Goal: Task Accomplishment & Management: Manage account settings

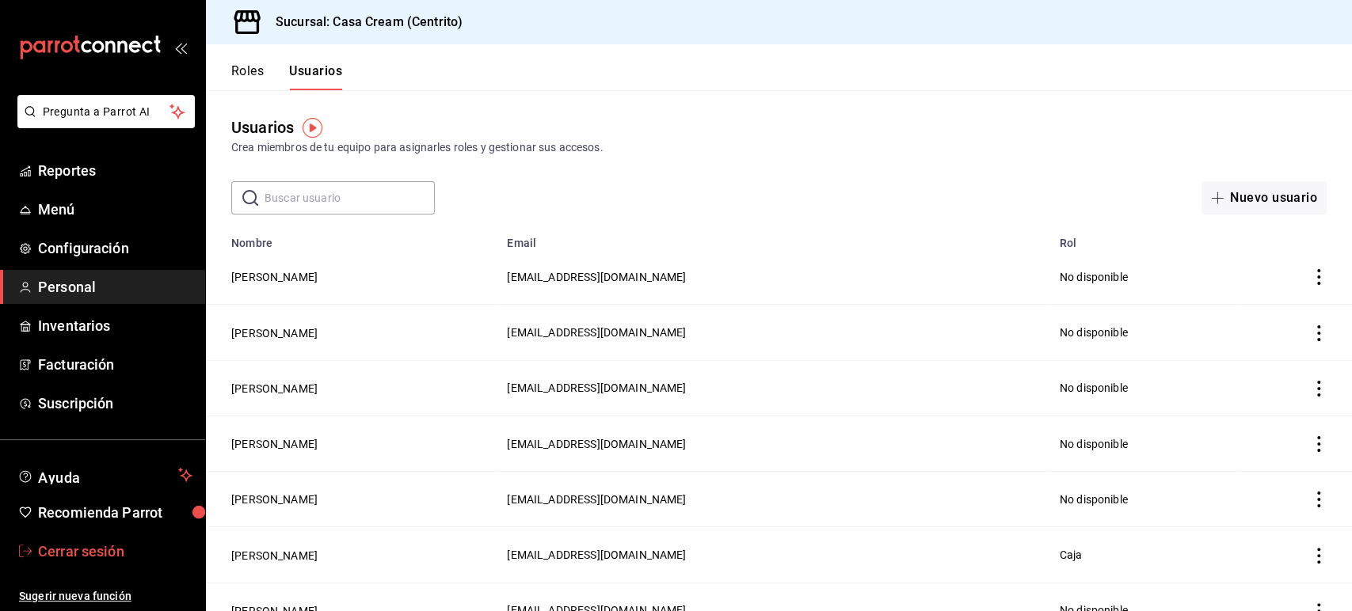
click at [70, 556] on span "Cerrar sesión" at bounding box center [115, 551] width 154 height 21
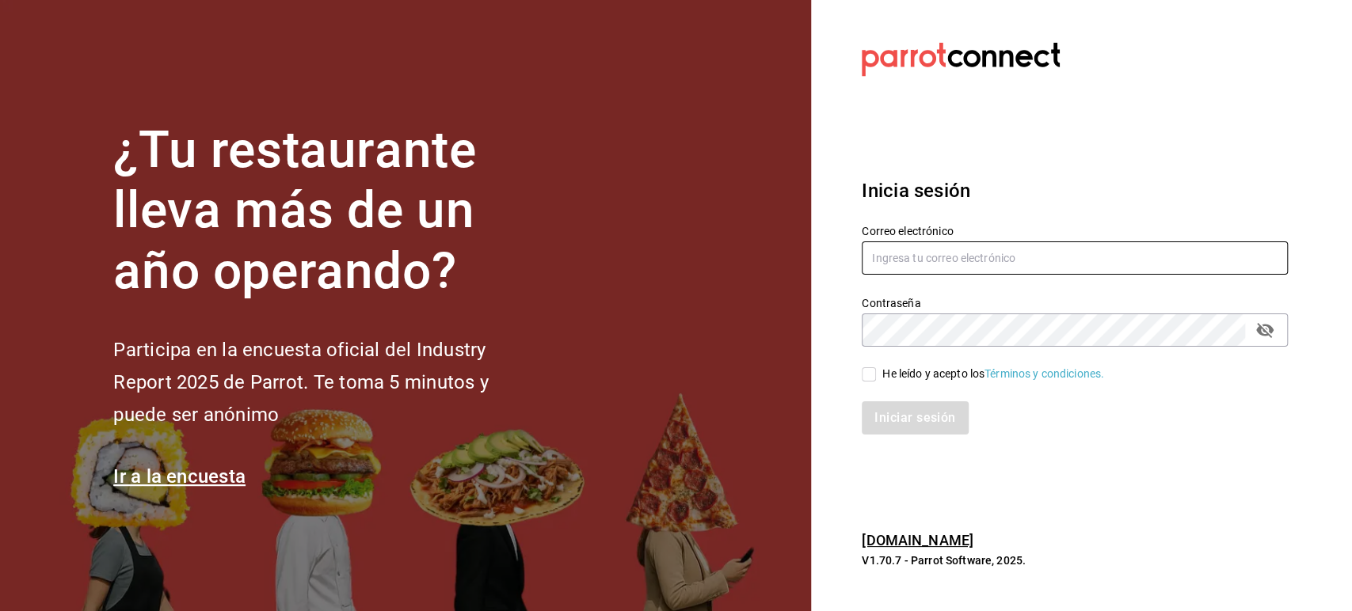
click at [895, 265] on input "text" at bounding box center [1075, 258] width 426 height 33
paste input "lunamediacafe@avilacamacho.com"
type input "lunamediacafe@avilacamacho.com"
click at [882, 369] on div "He leído y acepto los Términos y condiciones." at bounding box center [993, 374] width 222 height 17
click at [876, 369] on input "He leído y acepto los Términos y condiciones." at bounding box center [869, 375] width 14 height 14
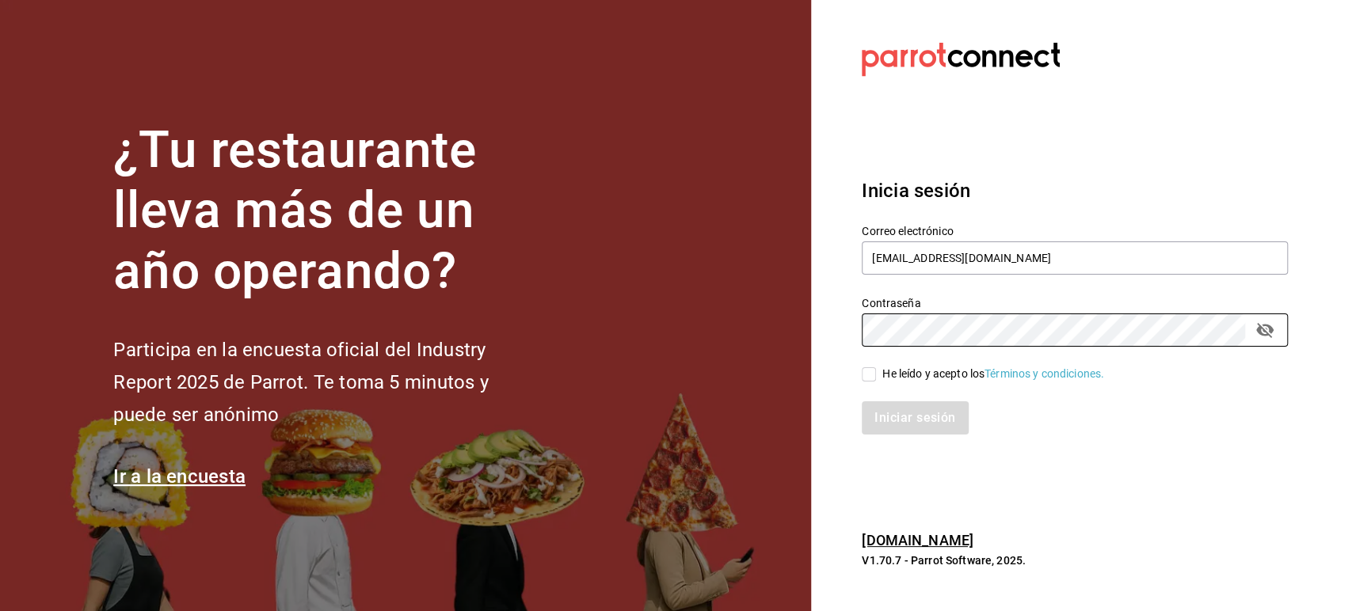
checkbox input "true"
click at [889, 429] on button "Iniciar sesión" at bounding box center [916, 418] width 108 height 33
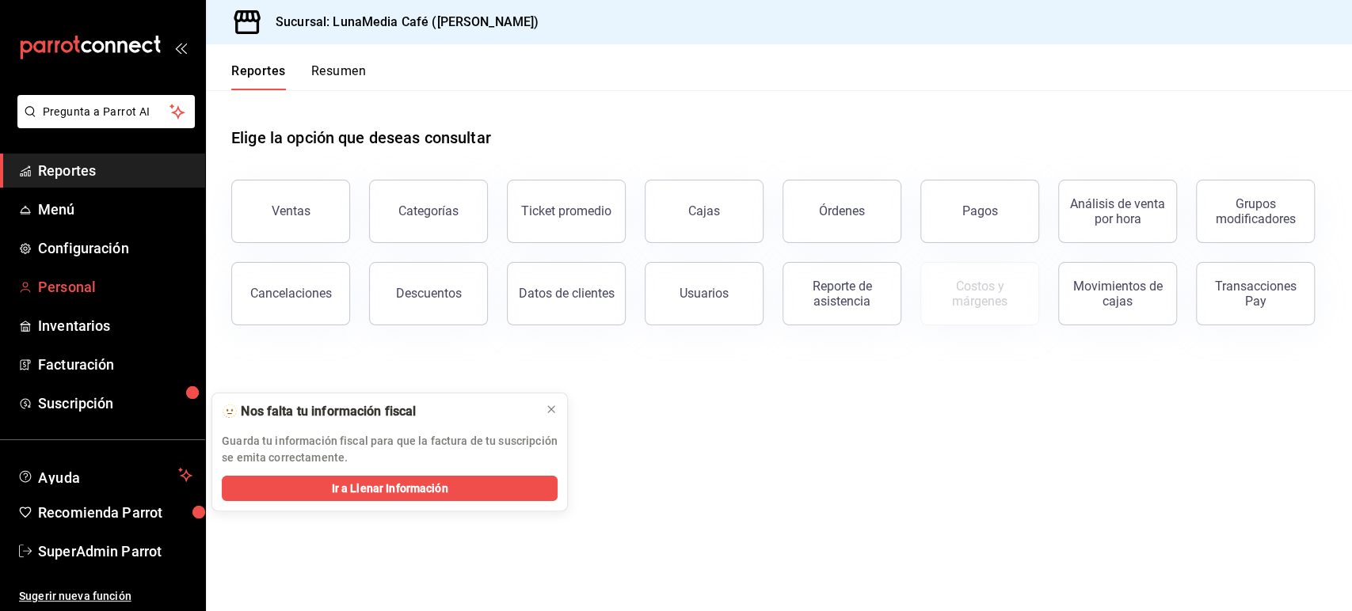
click at [74, 273] on link "Personal" at bounding box center [102, 287] width 205 height 34
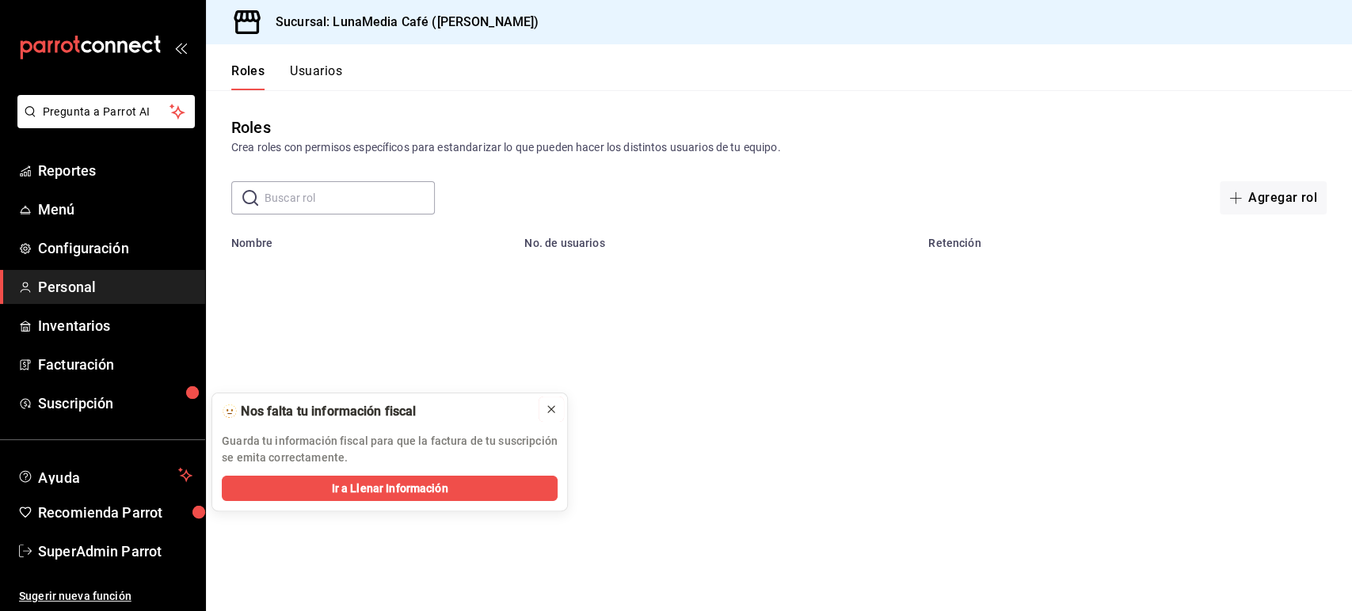
click at [549, 405] on icon at bounding box center [551, 409] width 13 height 13
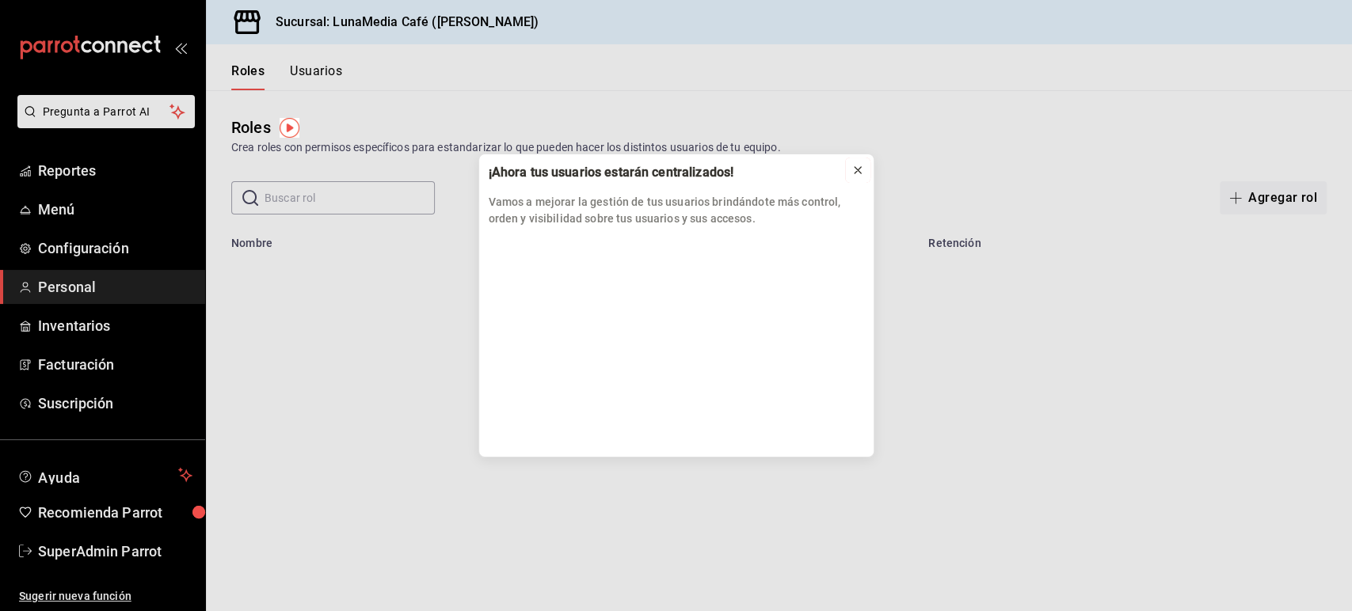
click at [859, 175] on icon at bounding box center [857, 170] width 13 height 13
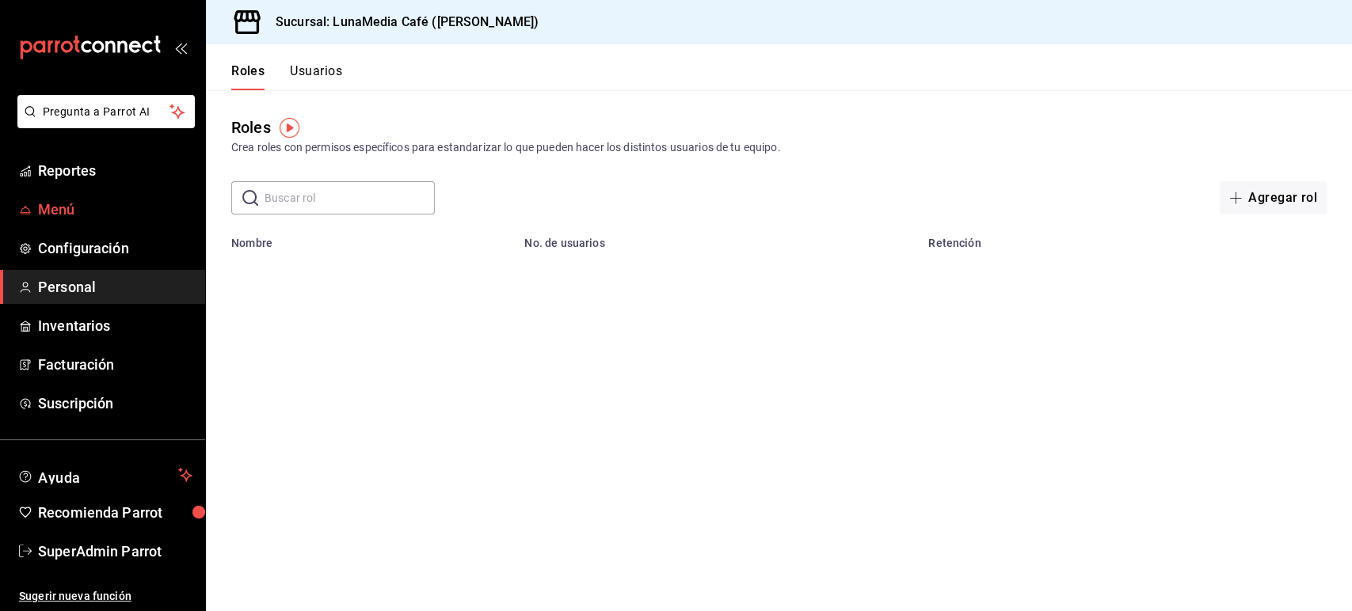
click at [63, 196] on link "Menú" at bounding box center [102, 209] width 205 height 34
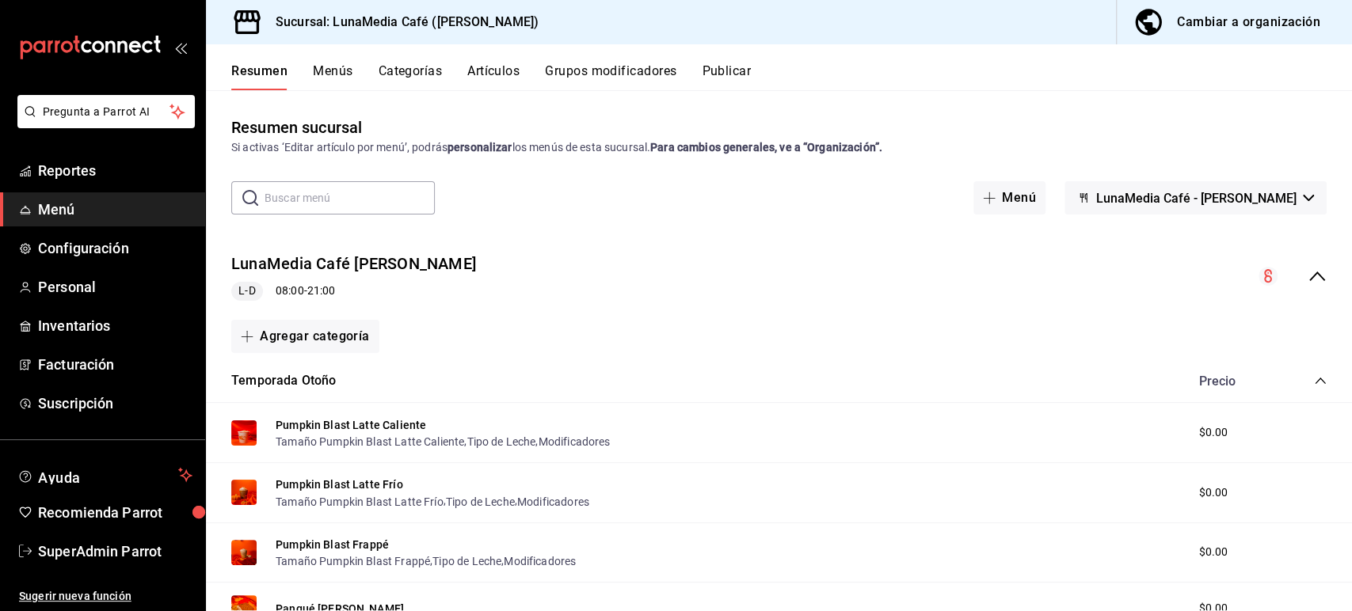
click at [1308, 277] on icon "collapse-menu-row" at bounding box center [1317, 276] width 19 height 19
